Goal: Find specific page/section: Find specific page/section

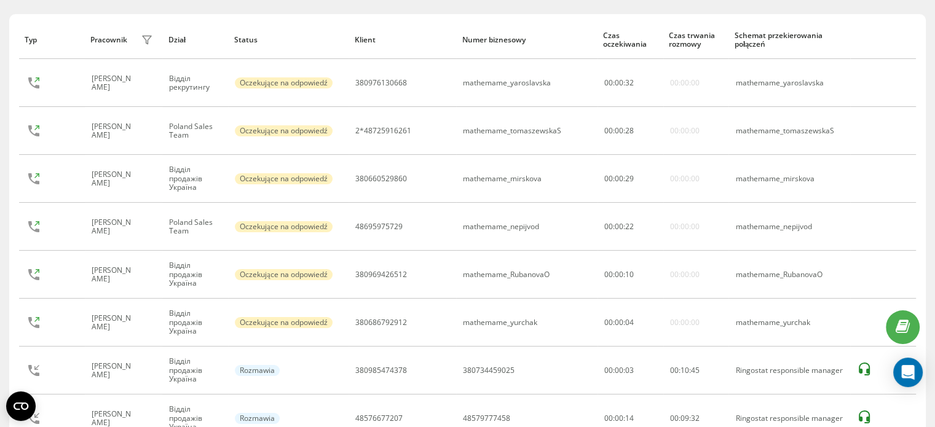
scroll to position [89, 0]
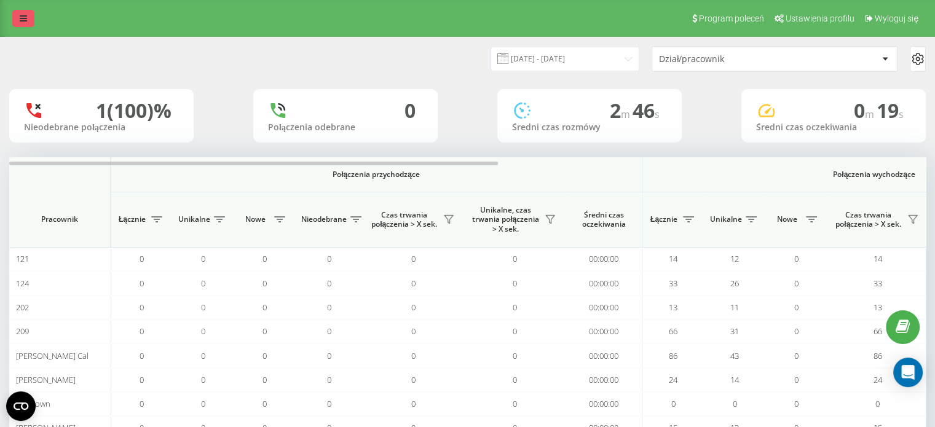
click at [30, 20] on link at bounding box center [23, 18] width 22 height 17
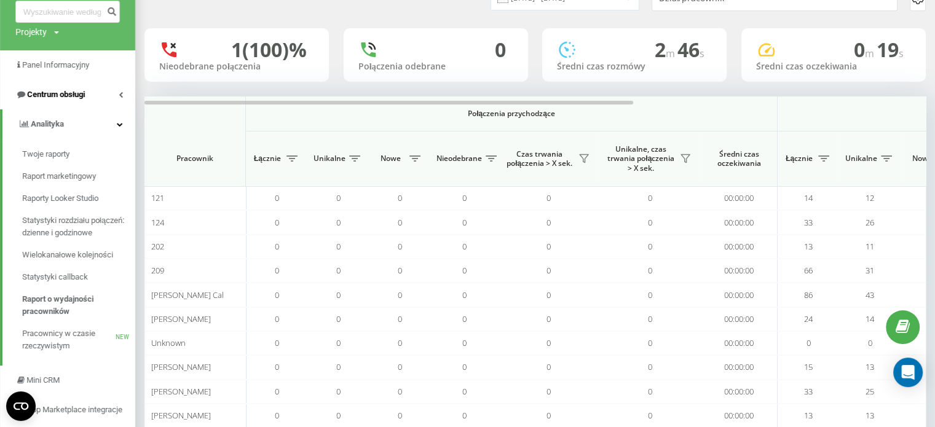
scroll to position [62, 0]
click at [80, 95] on span "Centrum obsługi" at bounding box center [56, 93] width 58 height 9
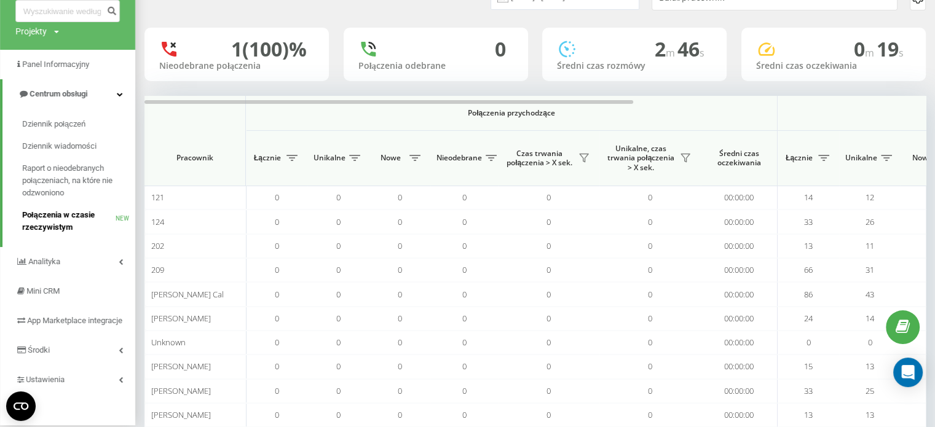
click at [71, 216] on span "Połączenia w czasie rzeczywistym" at bounding box center [68, 221] width 93 height 25
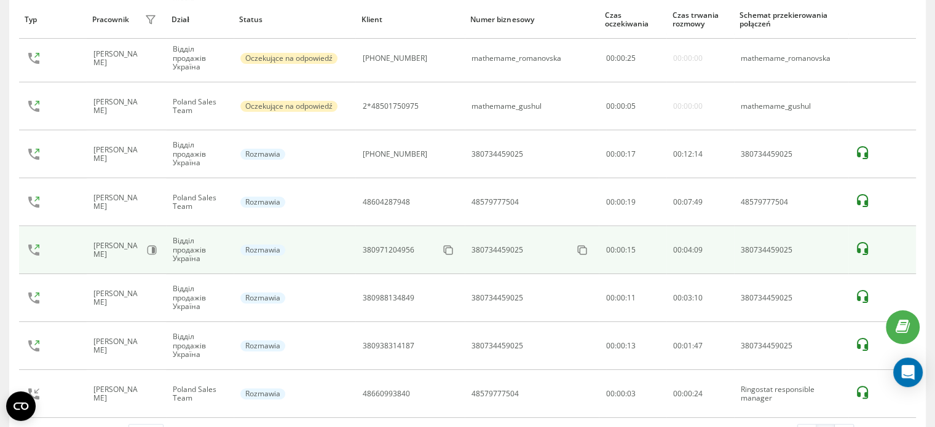
scroll to position [244, 0]
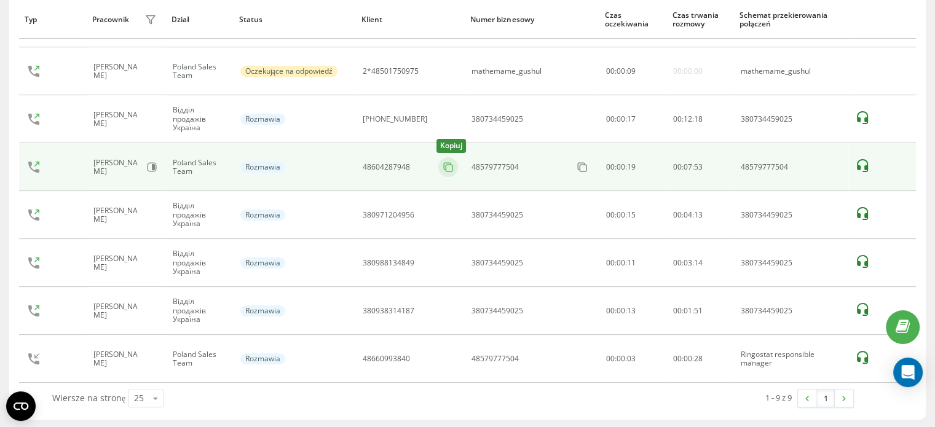
click at [446, 170] on rect at bounding box center [449, 168] width 7 height 7
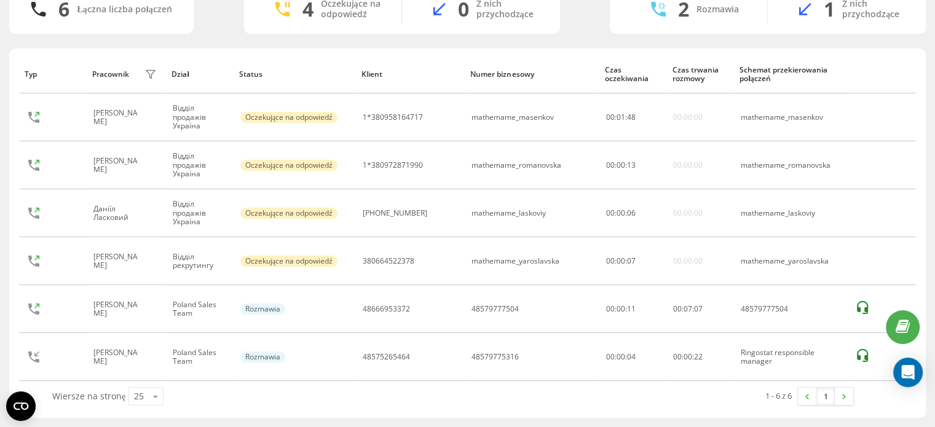
scroll to position [101, 0]
